Goal: Book appointment/travel/reservation

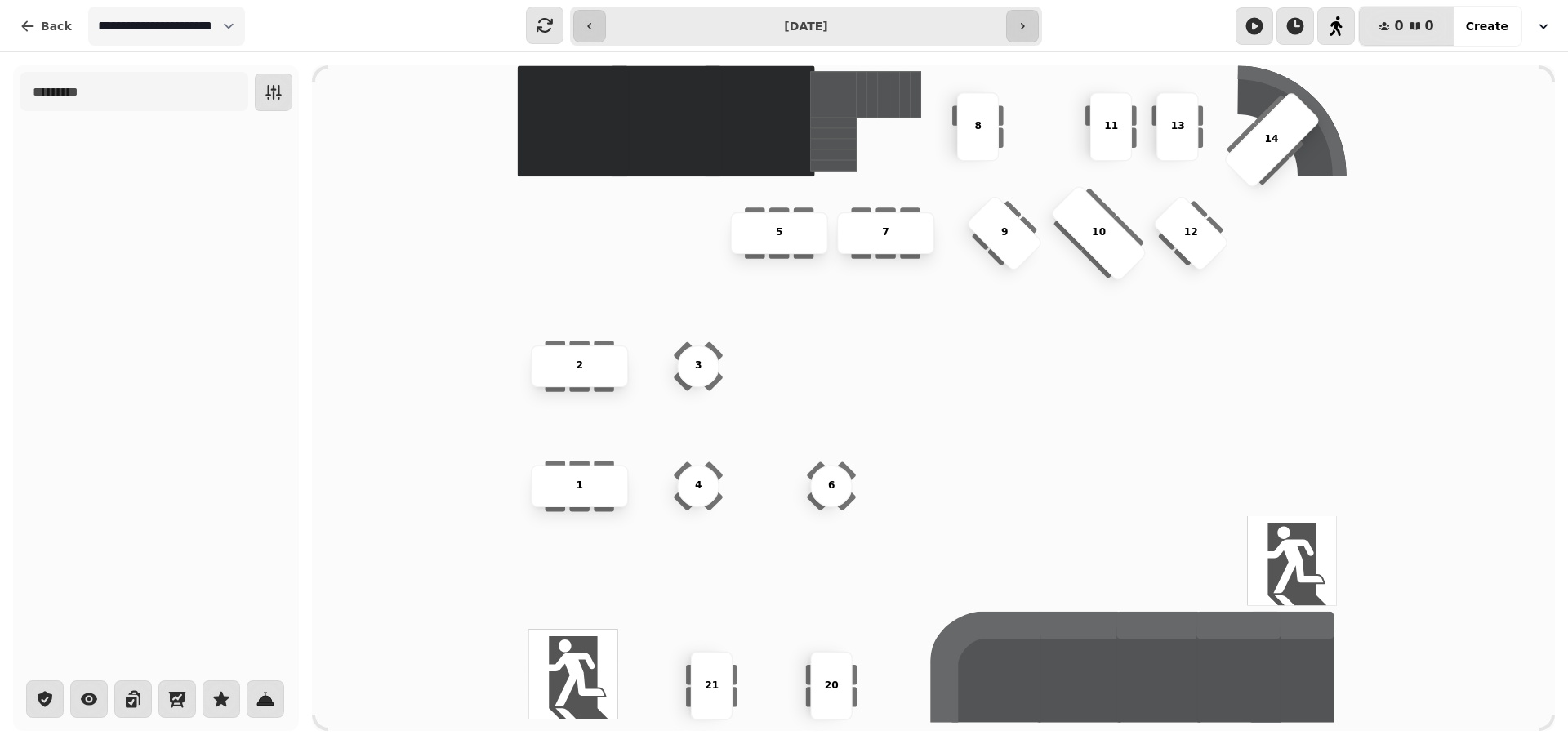
click at [1021, 22] on icon "button" at bounding box center [1022, 26] width 13 height 13
click at [589, 35] on button "button" at bounding box center [589, 26] width 33 height 33
click at [1030, 37] on button "button" at bounding box center [1022, 26] width 33 height 33
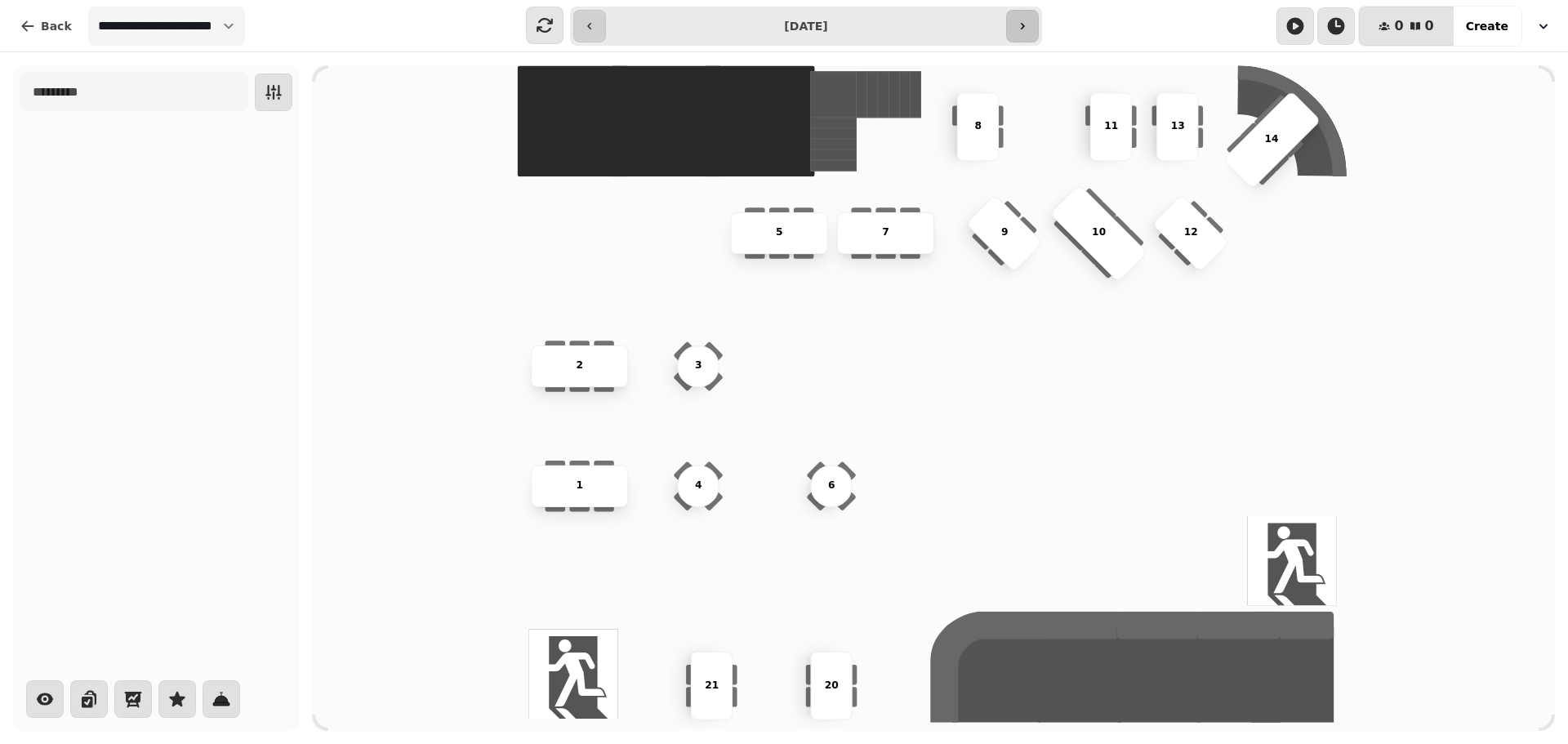
click at [1030, 37] on button "button" at bounding box center [1022, 26] width 33 height 33
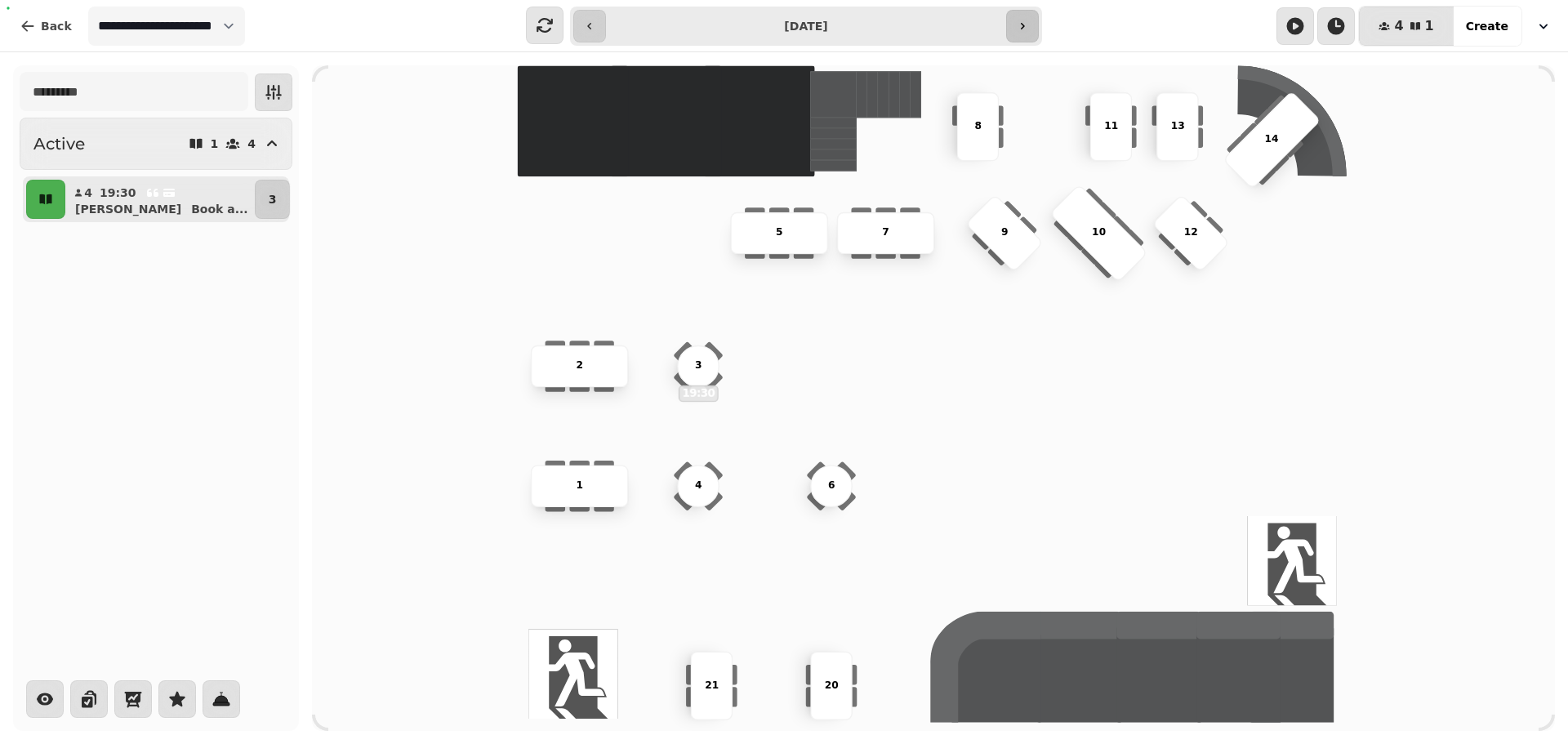
click at [1030, 37] on button "button" at bounding box center [1022, 26] width 33 height 33
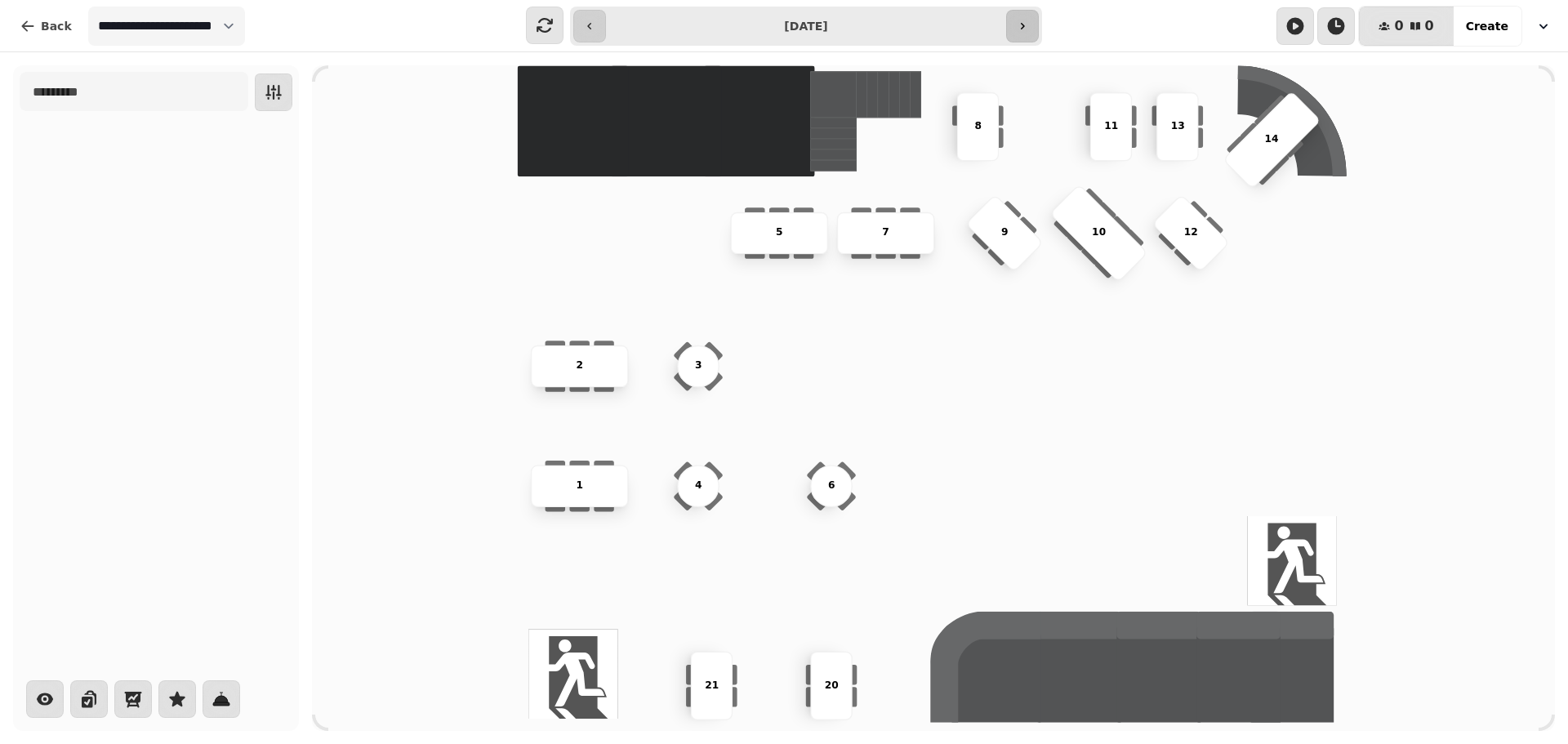
click at [1024, 27] on icon "button" at bounding box center [1022, 26] width 13 height 13
type input "**********"
